Goal: Navigation & Orientation: Find specific page/section

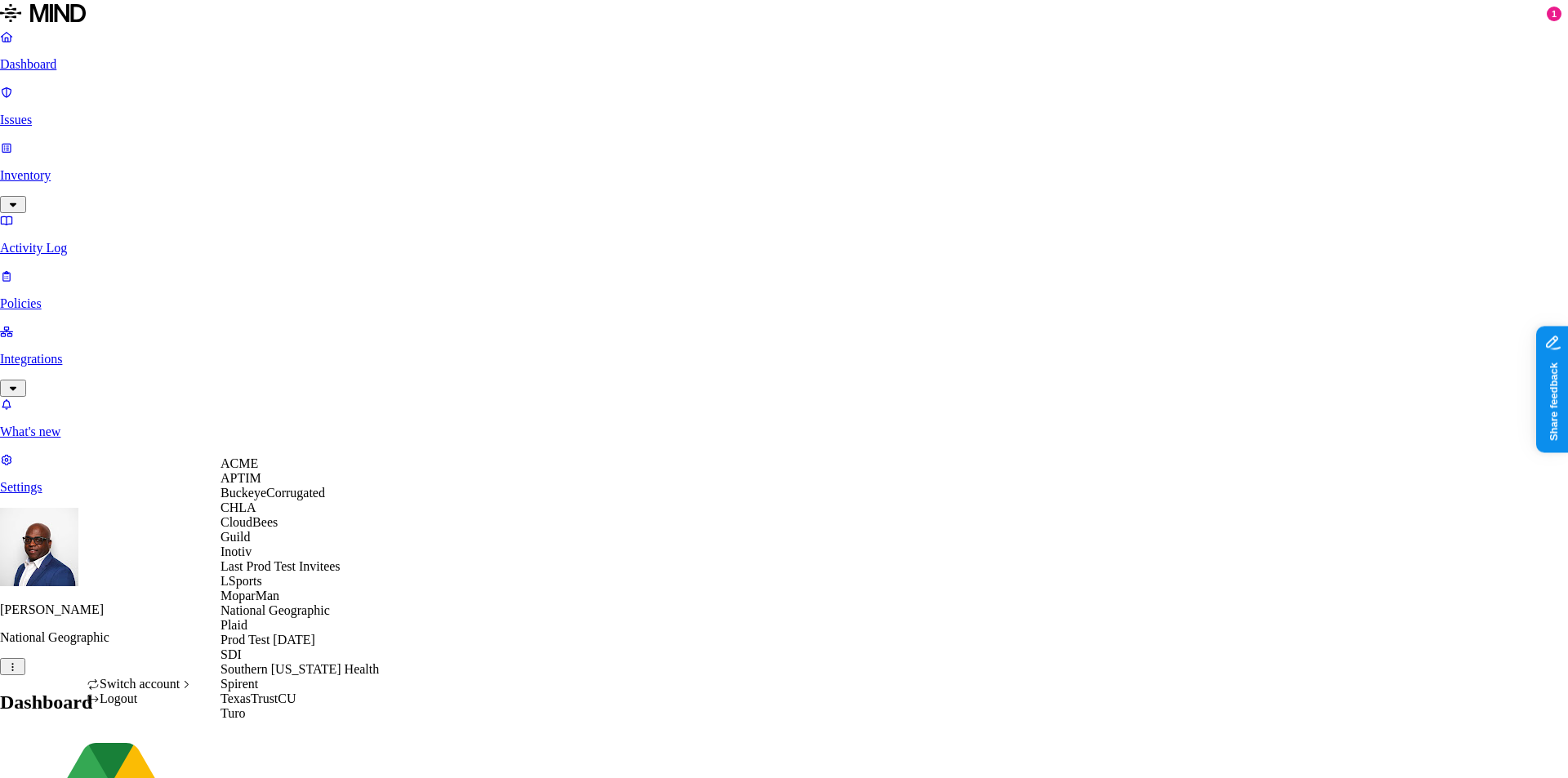
click at [255, 530] on span "CloudBees" at bounding box center [248, 522] width 57 height 14
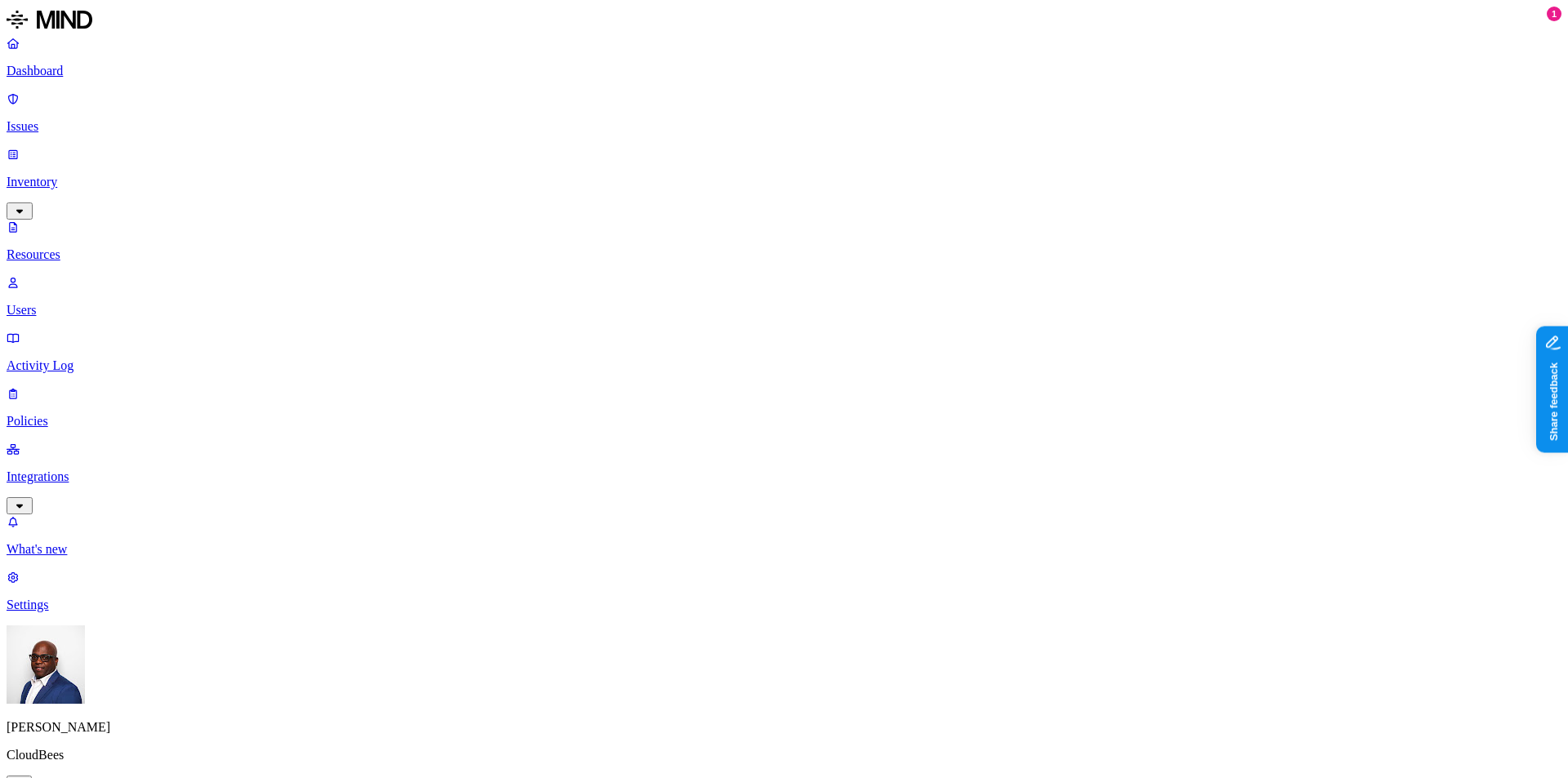
click at [84, 303] on p "Users" at bounding box center [783, 310] width 1555 height 15
click at [92, 248] on p "Resources" at bounding box center [783, 255] width 1555 height 15
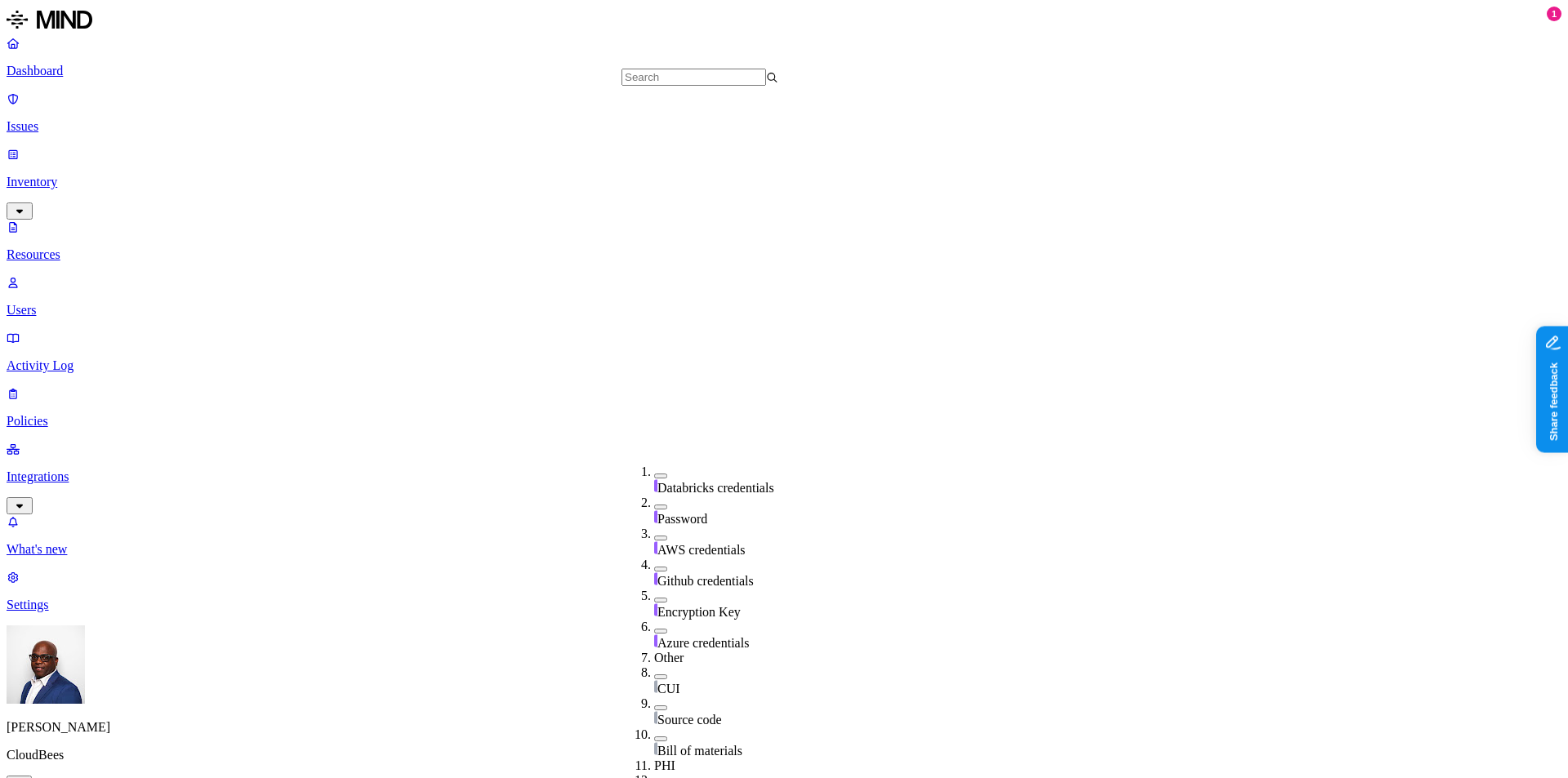
scroll to position [549, 0]
click at [655, 773] on button "button" at bounding box center [661, 775] width 13 height 5
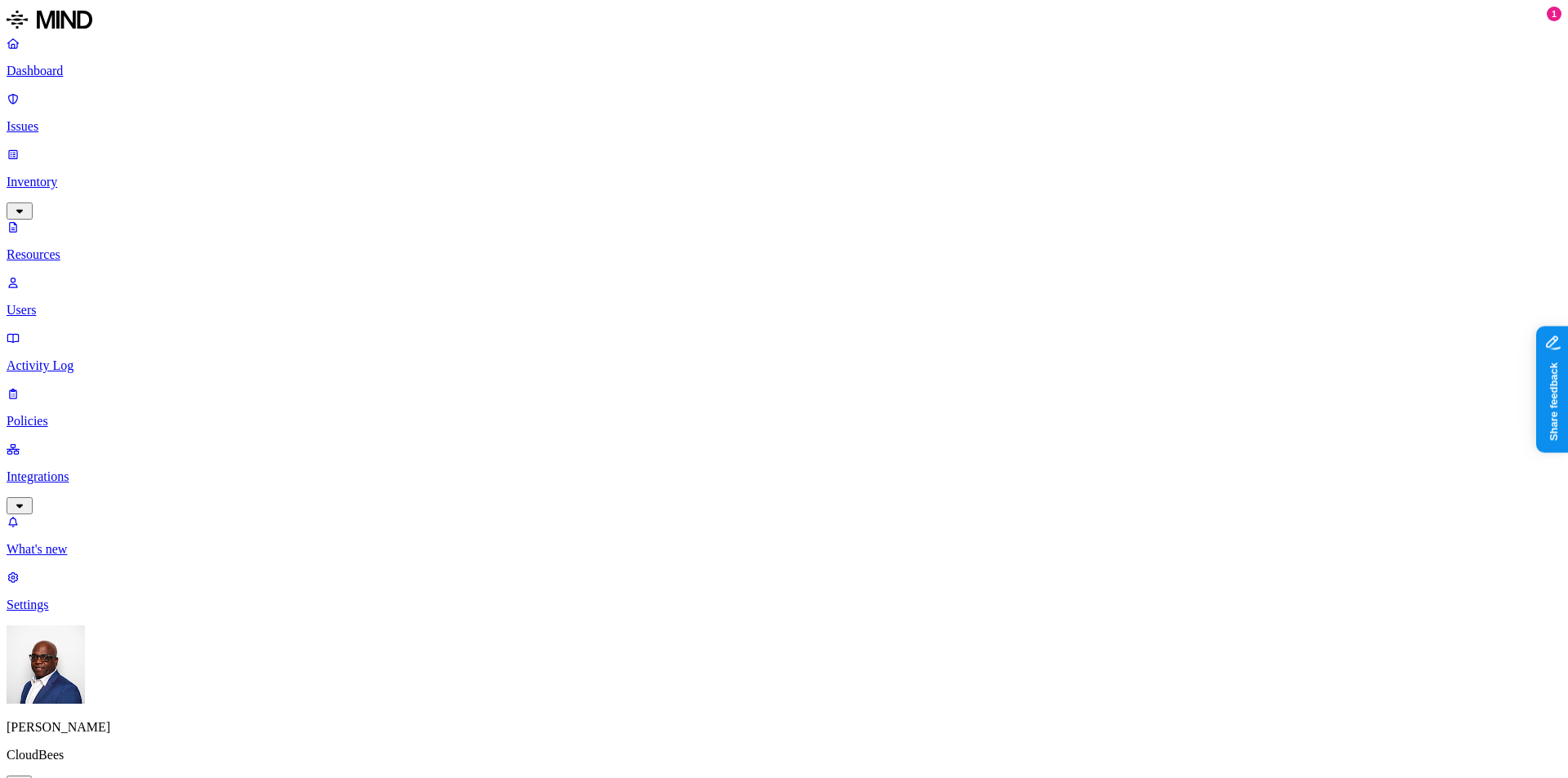
click at [55, 470] on p "Integrations" at bounding box center [783, 477] width 1555 height 15
click at [60, 486] on p "Endpoints" at bounding box center [783, 493] width 1555 height 15
